Goal: Transaction & Acquisition: Purchase product/service

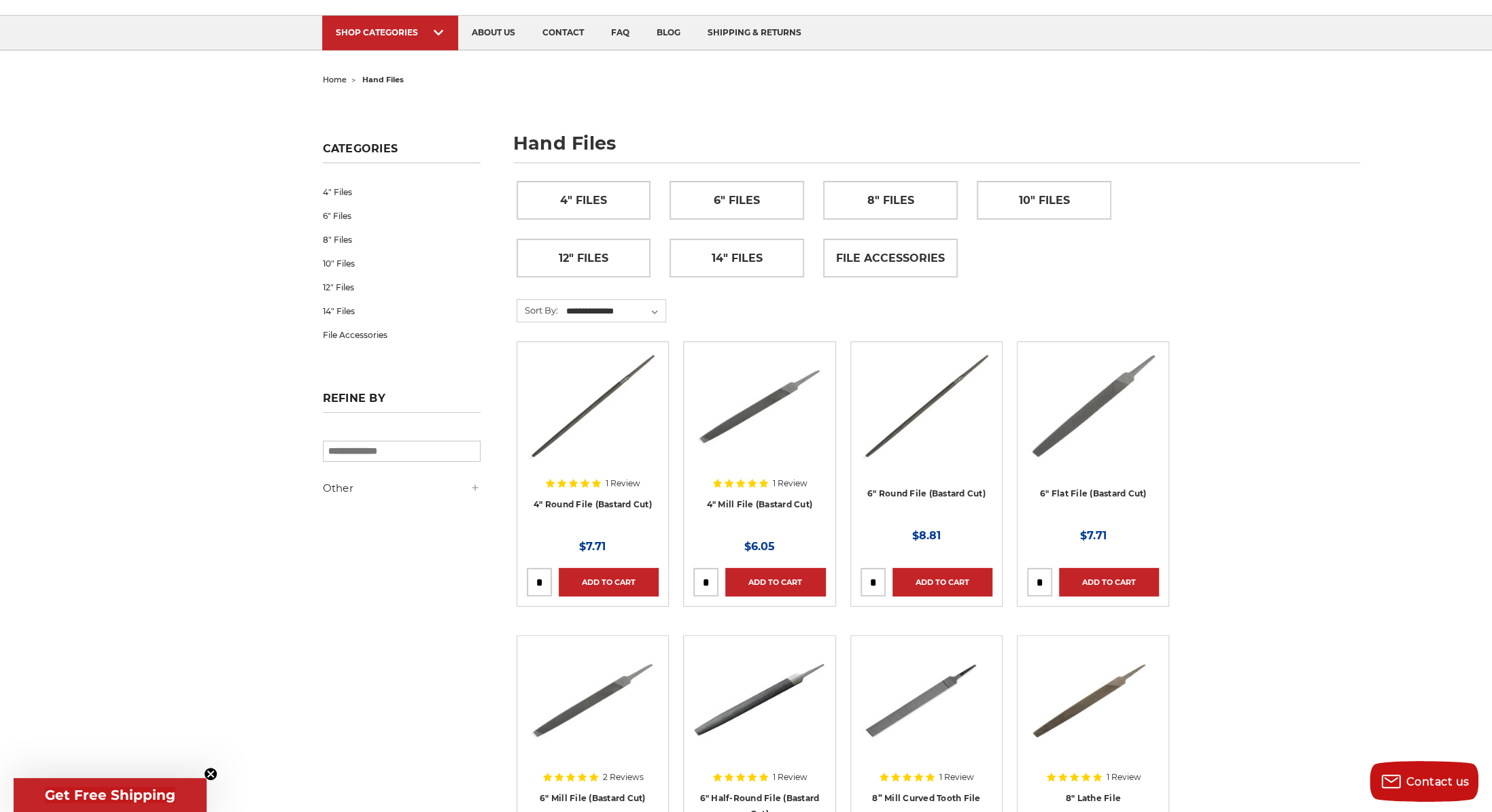
scroll to position [204, 0]
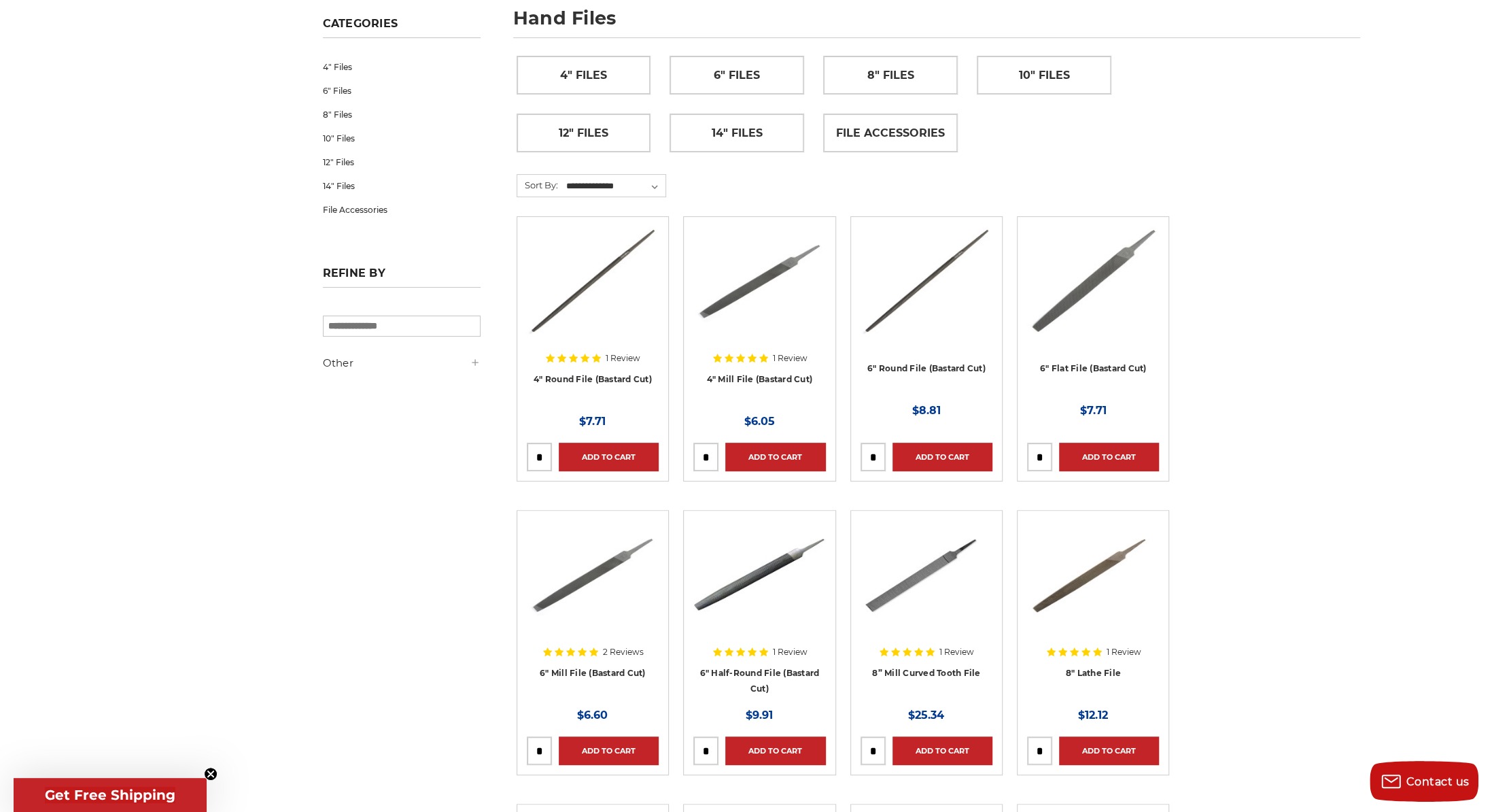
click at [901, 300] on img at bounding box center [927, 281] width 132 height 109
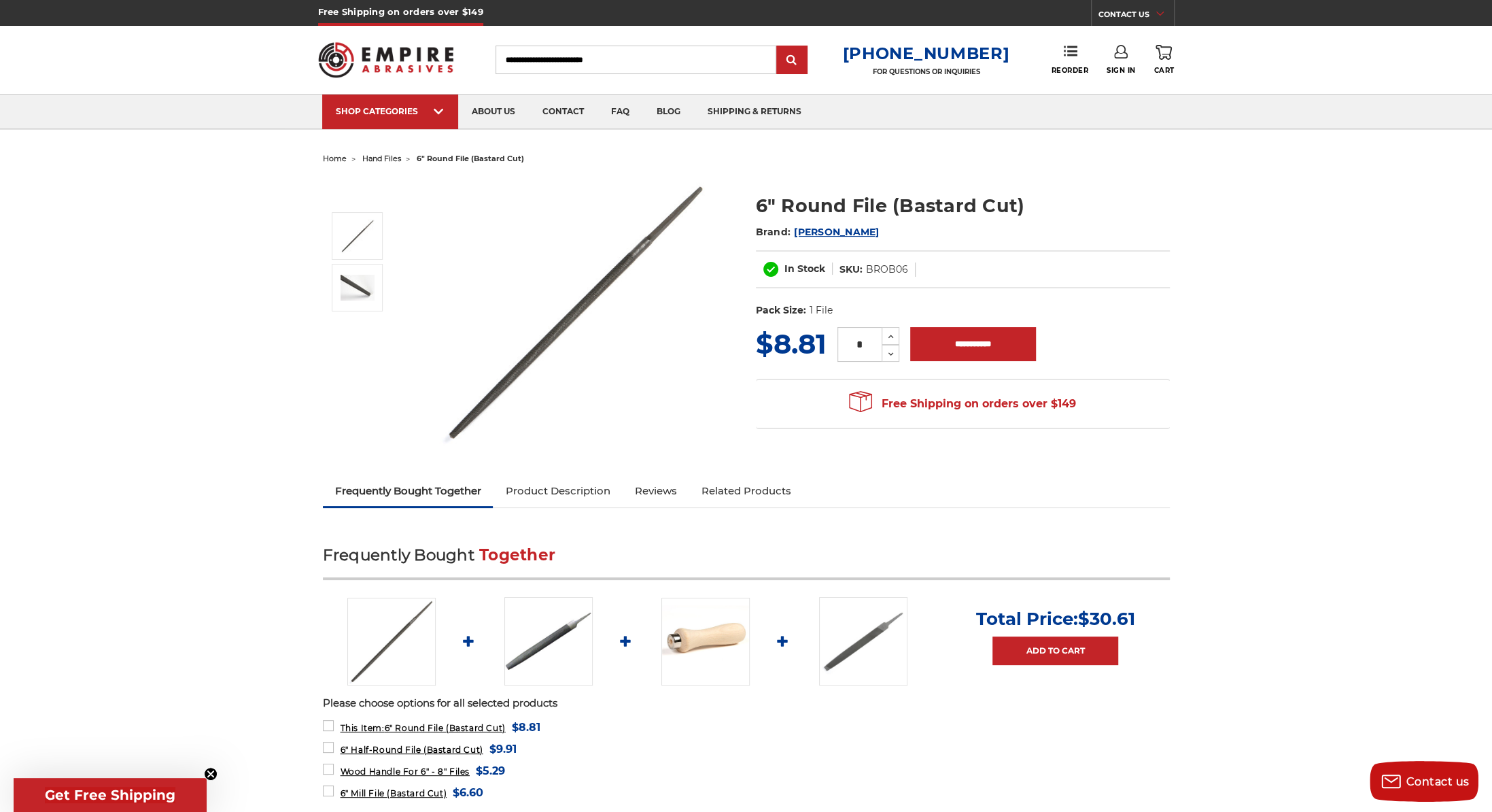
click at [597, 492] on link "Product Description" at bounding box center [557, 490] width 129 height 30
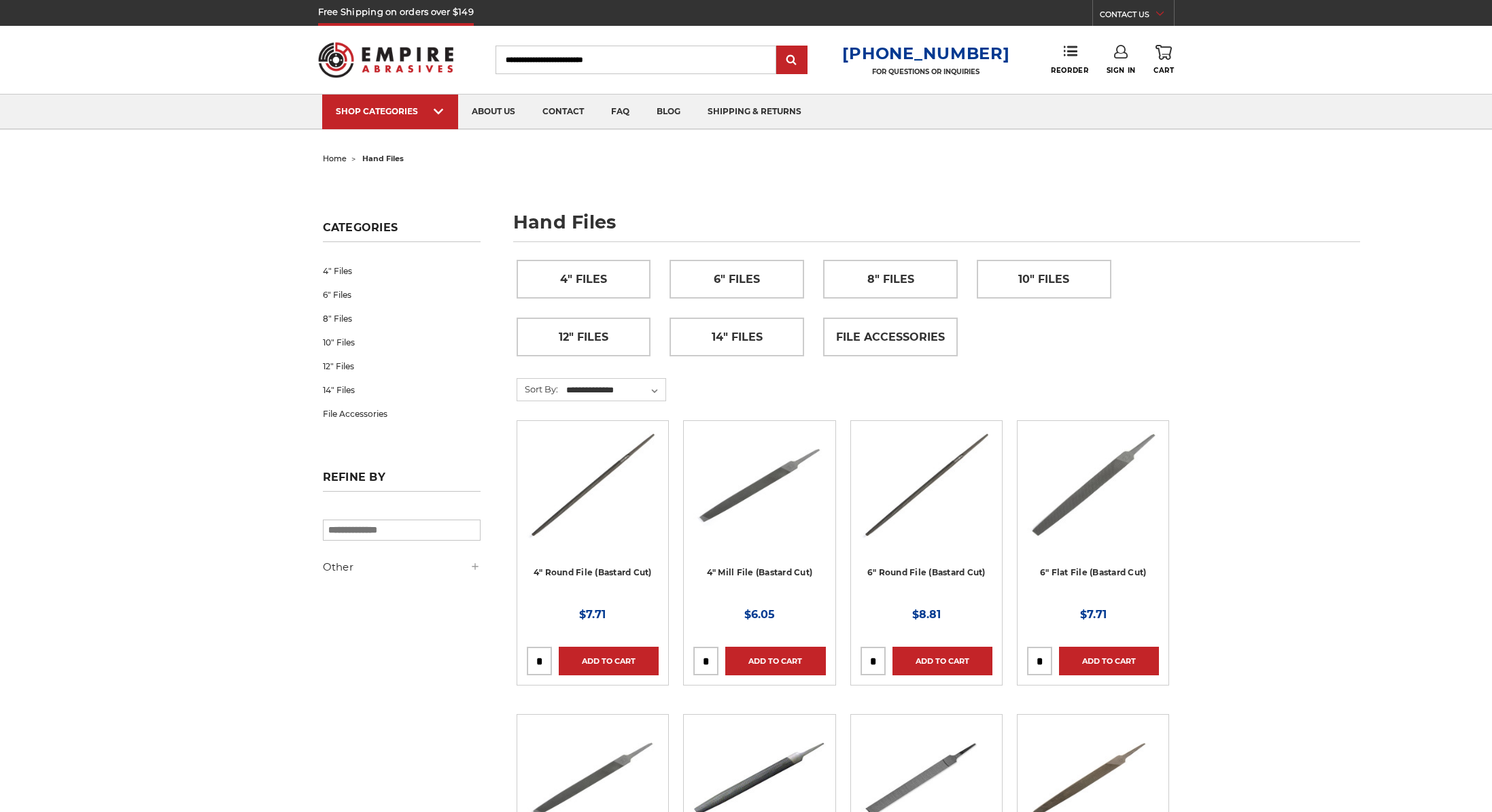
scroll to position [204, 0]
